Goal: Task Accomplishment & Management: Use online tool/utility

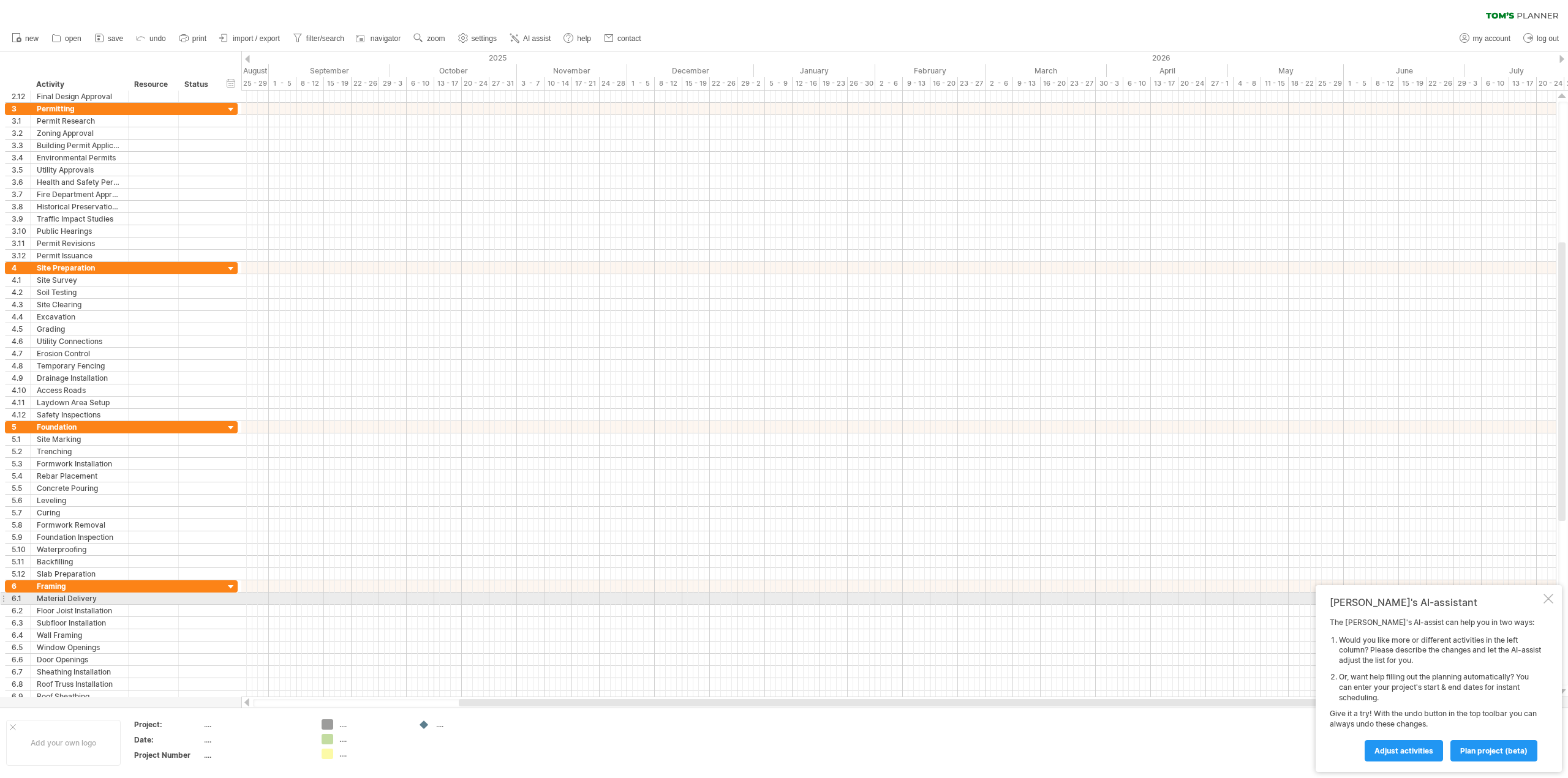
click at [1547, 599] on div at bounding box center [1548, 598] width 9 height 9
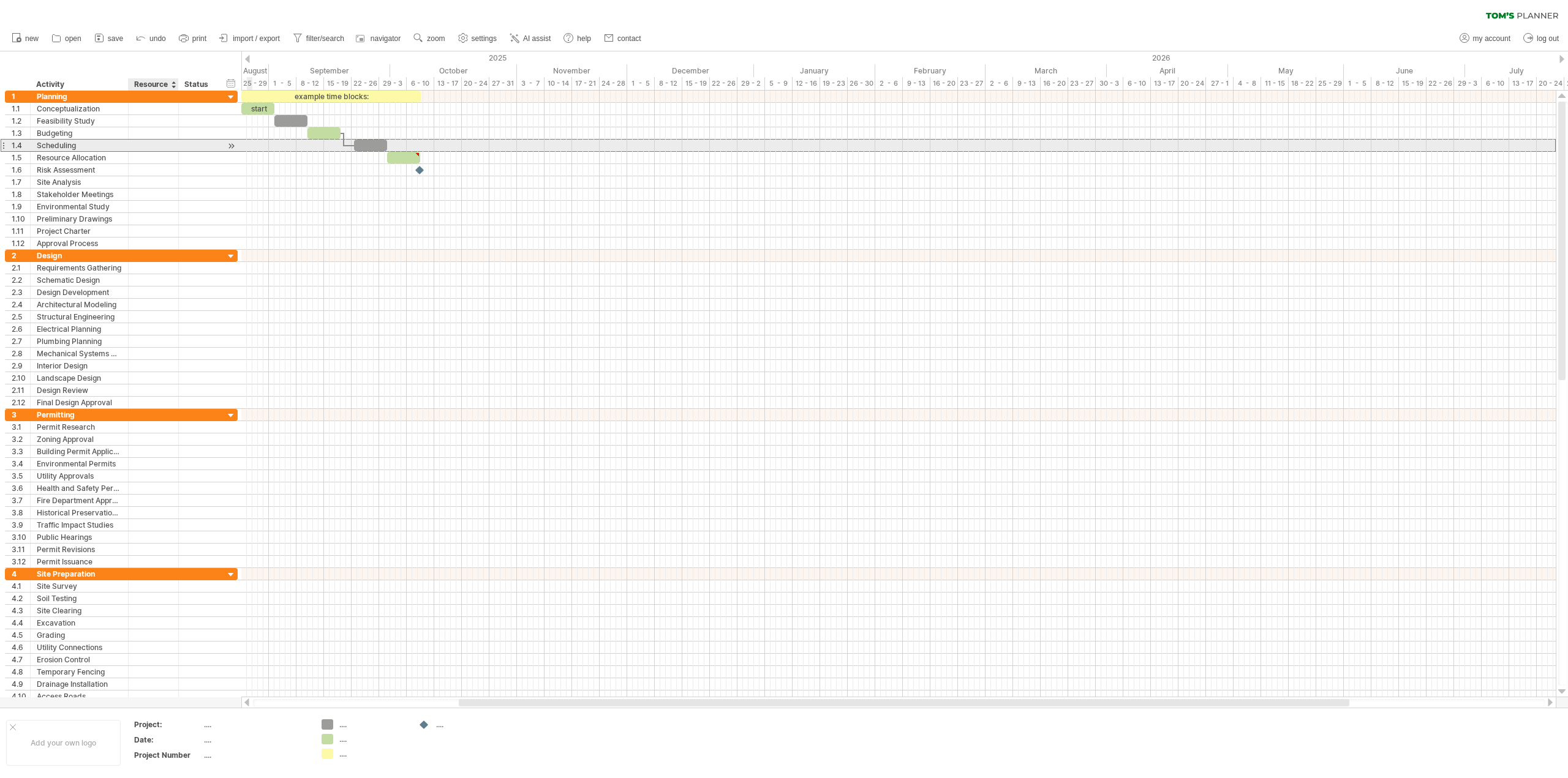
click at [142, 142] on div at bounding box center [153, 145] width 38 height 12
click at [195, 133] on div at bounding box center [198, 133] width 27 height 12
click at [195, 148] on div at bounding box center [198, 145] width 27 height 12
click at [220, 145] on div "**********" at bounding box center [121, 145] width 233 height 13
click at [228, 145] on div at bounding box center [231, 146] width 12 height 13
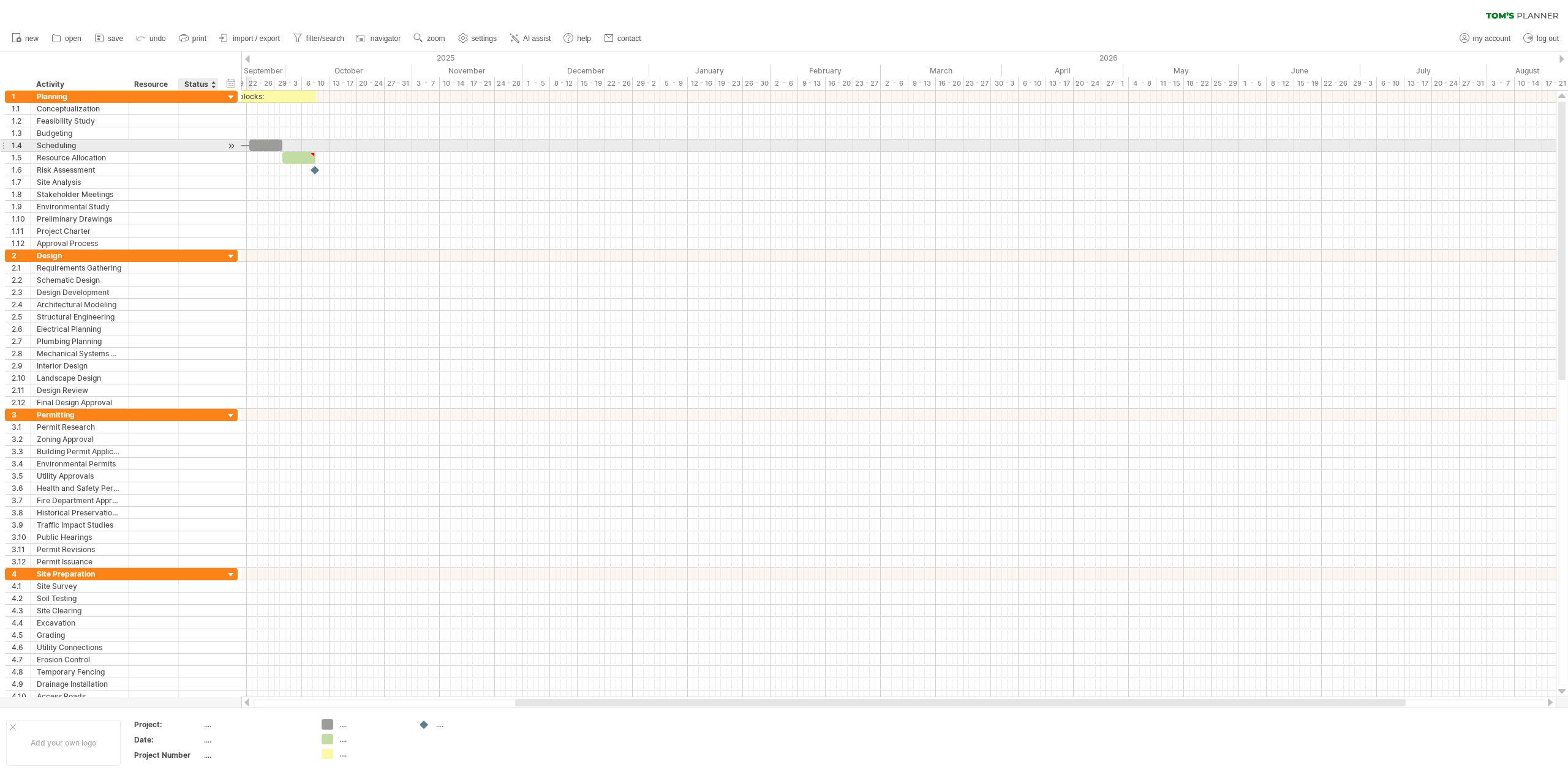
click at [228, 145] on div at bounding box center [231, 146] width 12 height 13
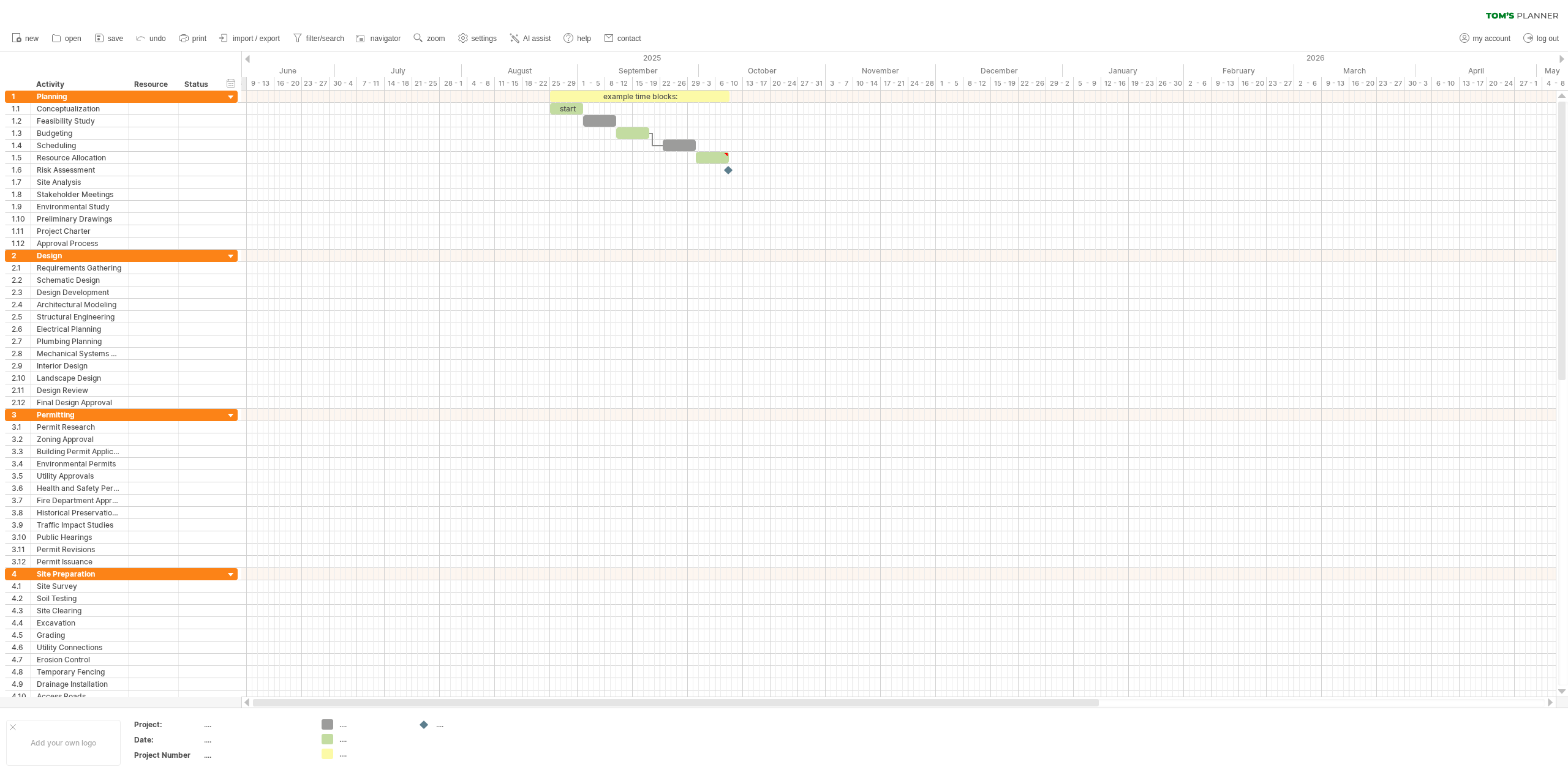
drag, startPoint x: 1315, startPoint y: 702, endPoint x: 793, endPoint y: 704, distance: 522.0
click at [793, 704] on div at bounding box center [675, 702] width 845 height 7
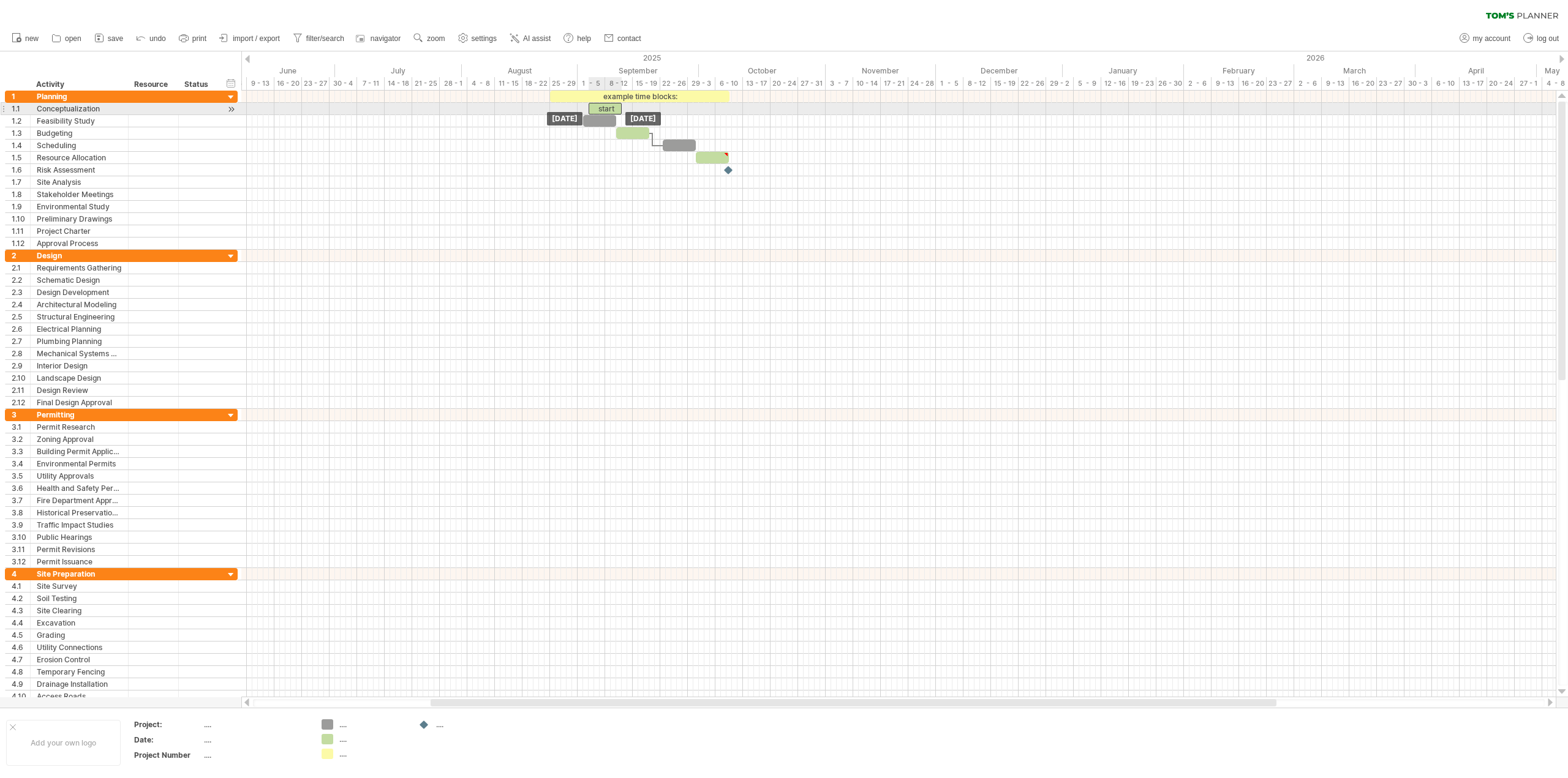
drag, startPoint x: 561, startPoint y: 108, endPoint x: 599, endPoint y: 109, distance: 38.0
click at [599, 109] on div "start" at bounding box center [605, 108] width 33 height 12
drag, startPoint x: 605, startPoint y: 123, endPoint x: 643, endPoint y: 123, distance: 38.0
click at [643, 123] on div at bounding box center [638, 120] width 33 height 12
